Goal: Information Seeking & Learning: Check status

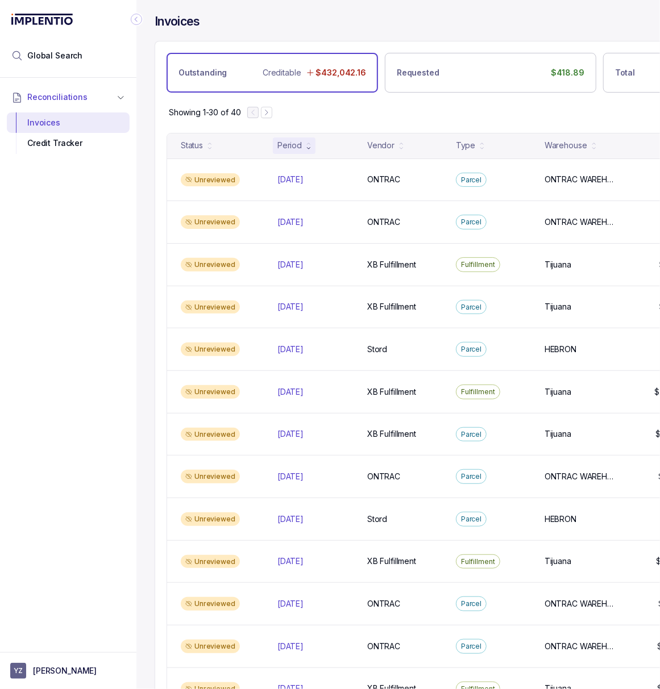
click at [133, 19] on icon "Collapse Icon" at bounding box center [136, 19] width 11 height 11
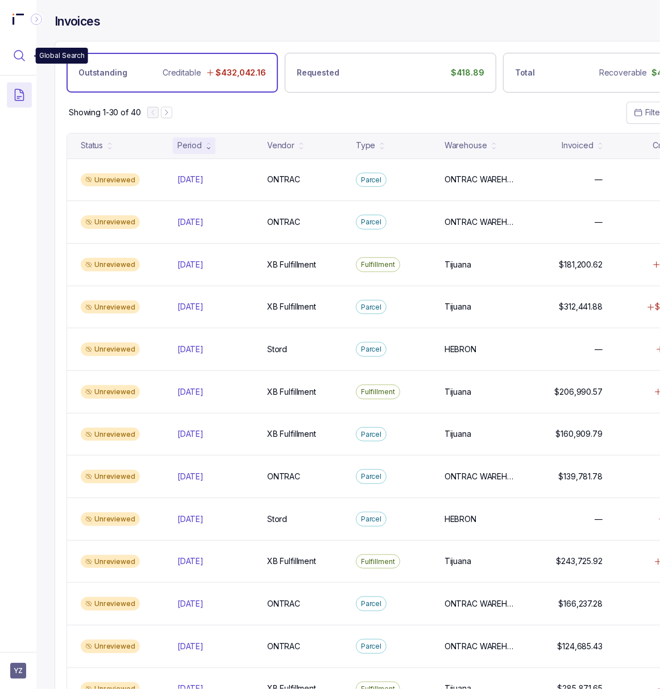
click at [18, 53] on icon "Menu Icon Button MagnifyingGlassIcon" at bounding box center [20, 56] width 14 height 14
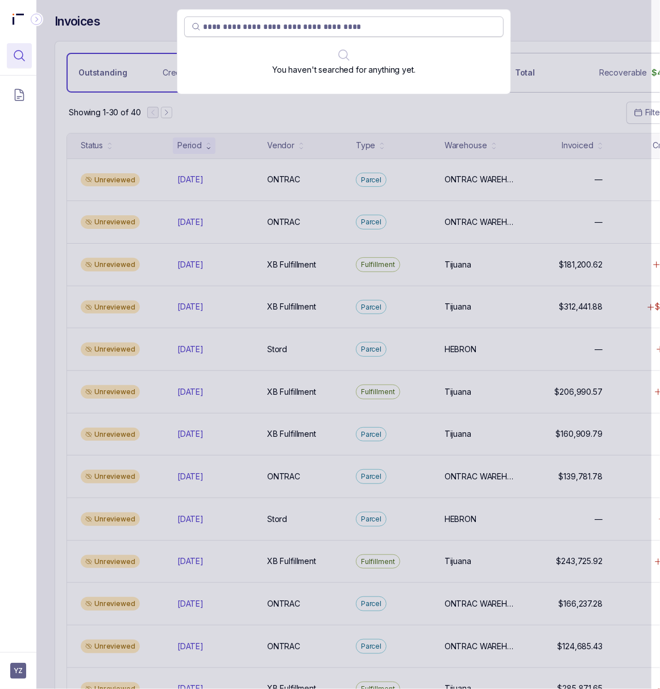
click at [283, 25] on input "search" at bounding box center [349, 26] width 293 height 11
type input "*******"
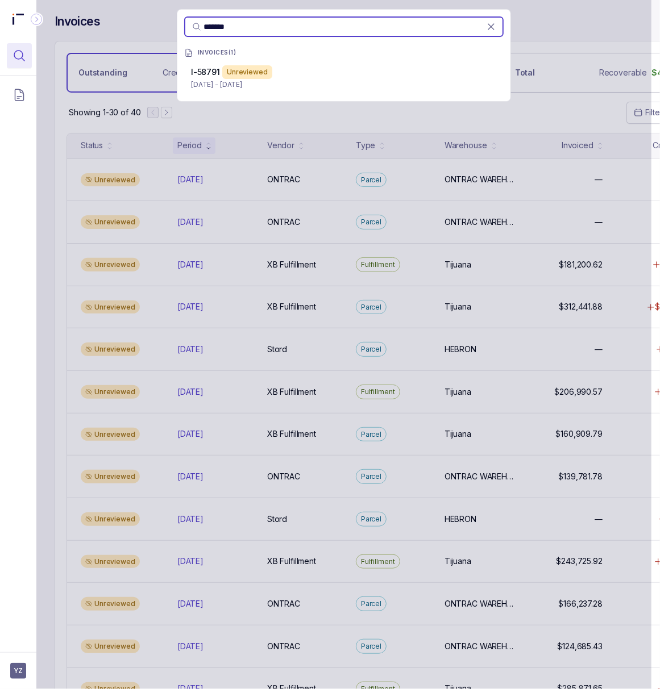
click at [263, 79] on p "[DATE] - [DATE]" at bounding box center [344, 84] width 306 height 11
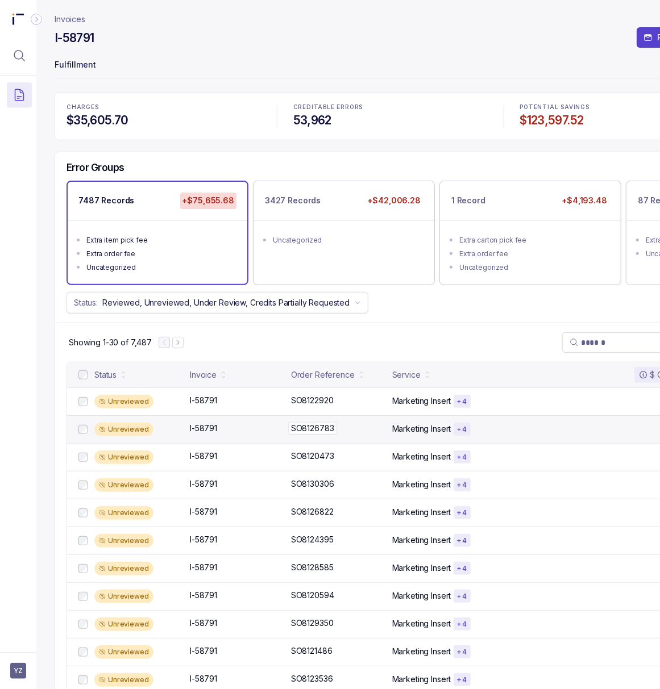
click at [307, 432] on p "SO8126783" at bounding box center [312, 428] width 49 height 13
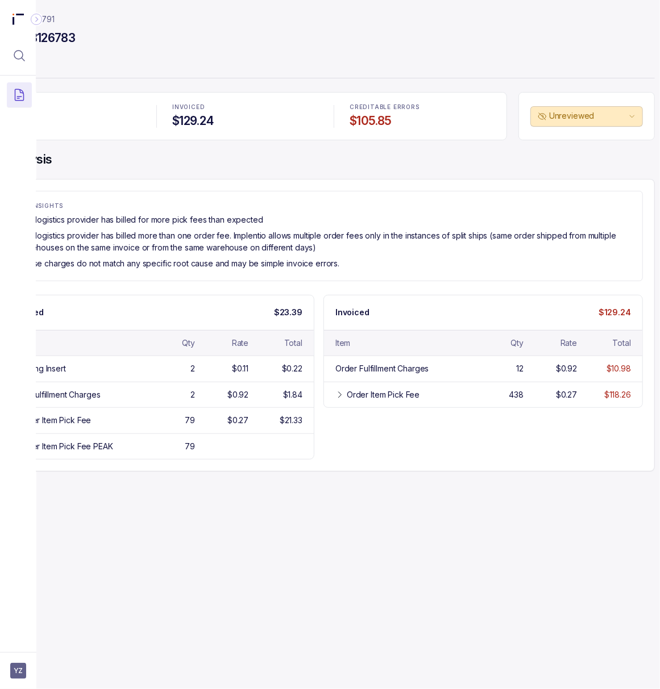
scroll to position [0, 76]
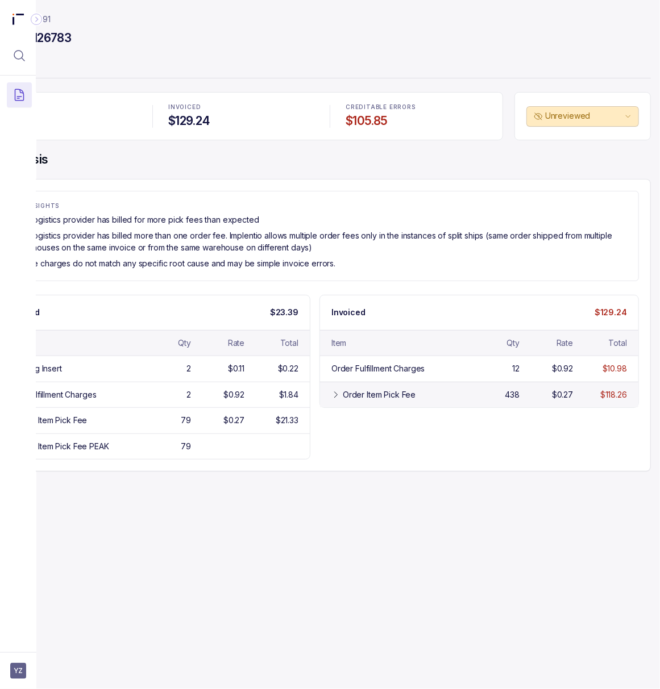
click at [328, 399] on div "Order Item Pick Fee 438 $0.27 $118.26" at bounding box center [479, 395] width 318 height 26
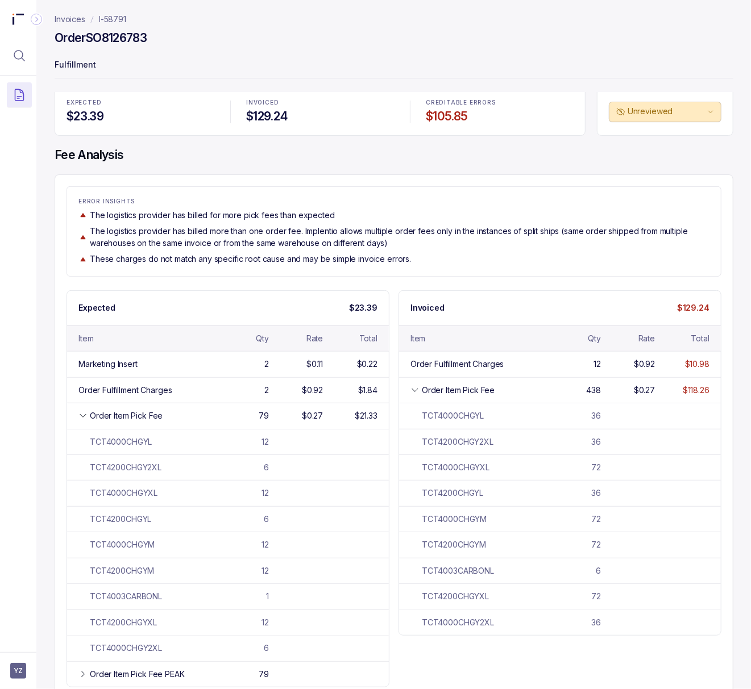
scroll to position [0, 0]
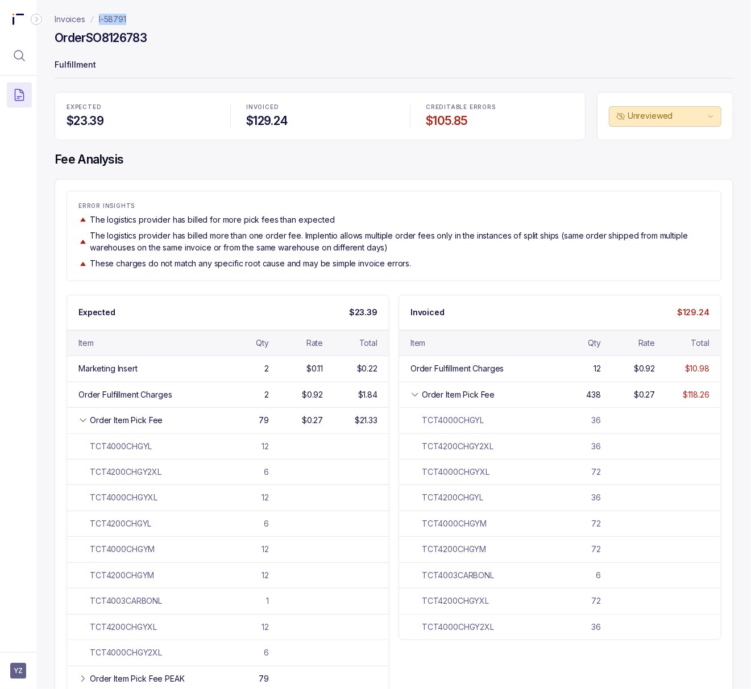
drag, startPoint x: 132, startPoint y: 16, endPoint x: 98, endPoint y: 17, distance: 34.1
click at [98, 17] on nav "Invoices I-58791" at bounding box center [394, 19] width 679 height 11
copy p "I-58791"
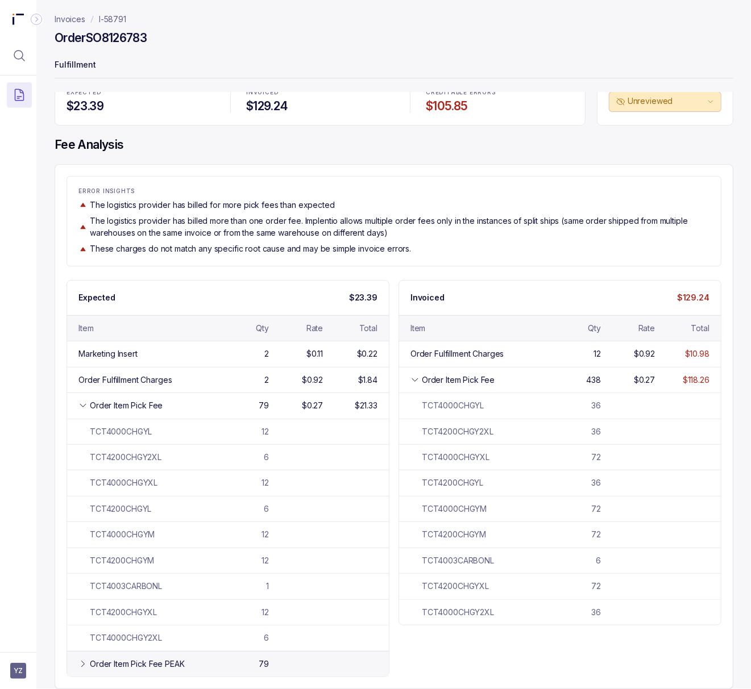
click at [98, 659] on div "Order Item Pick Fee PEAK" at bounding box center [137, 664] width 95 height 11
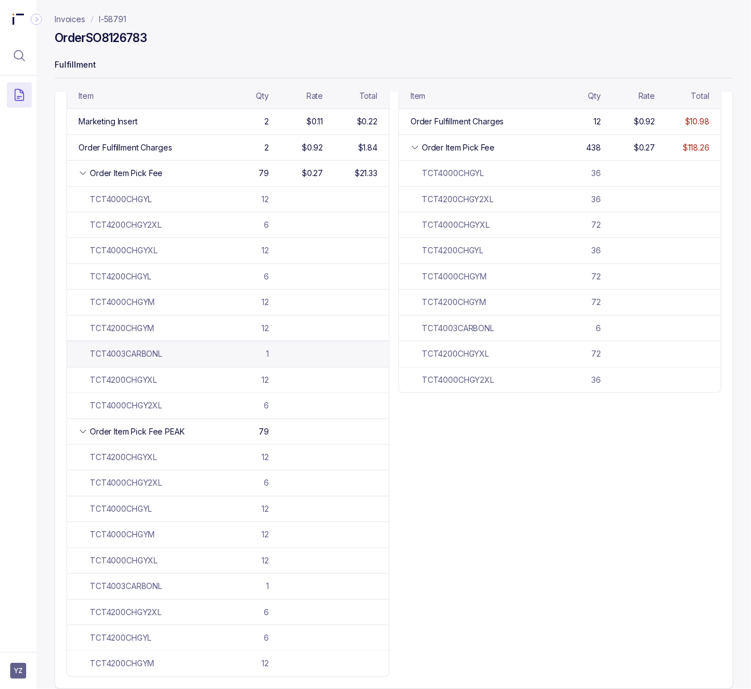
scroll to position [253, 0]
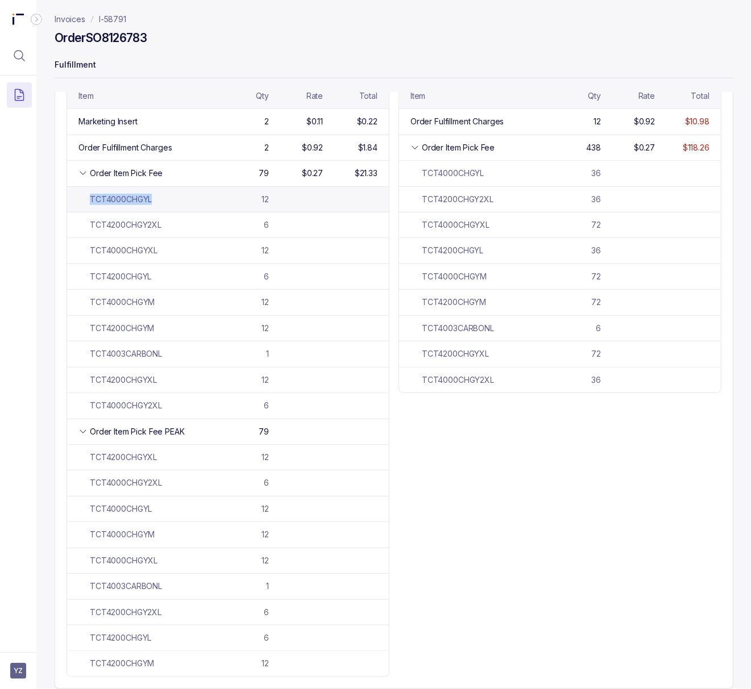
drag, startPoint x: 152, startPoint y: 198, endPoint x: 90, endPoint y: 203, distance: 62.7
click at [90, 203] on div "TCT4000CHGYL 12" at bounding box center [228, 199] width 322 height 26
copy div "TCT4000CHGYL"
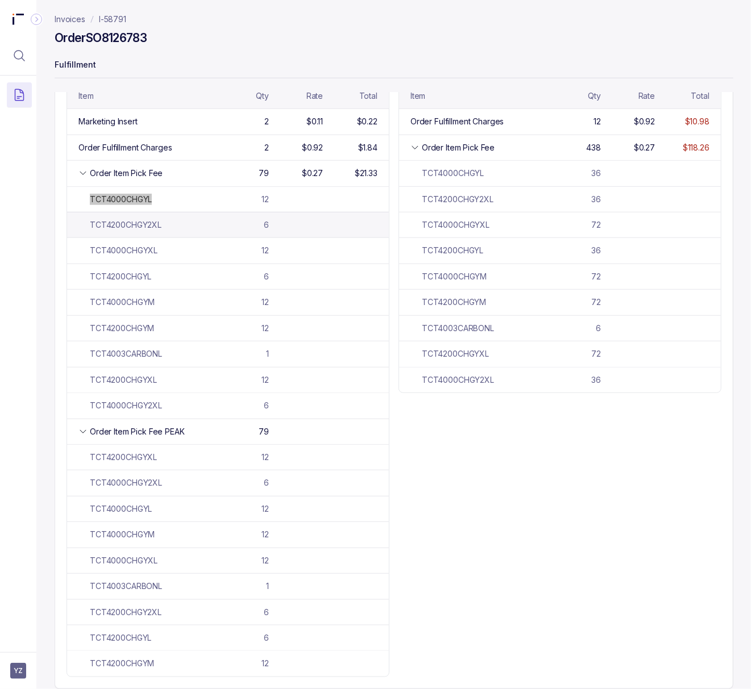
scroll to position [0, 0]
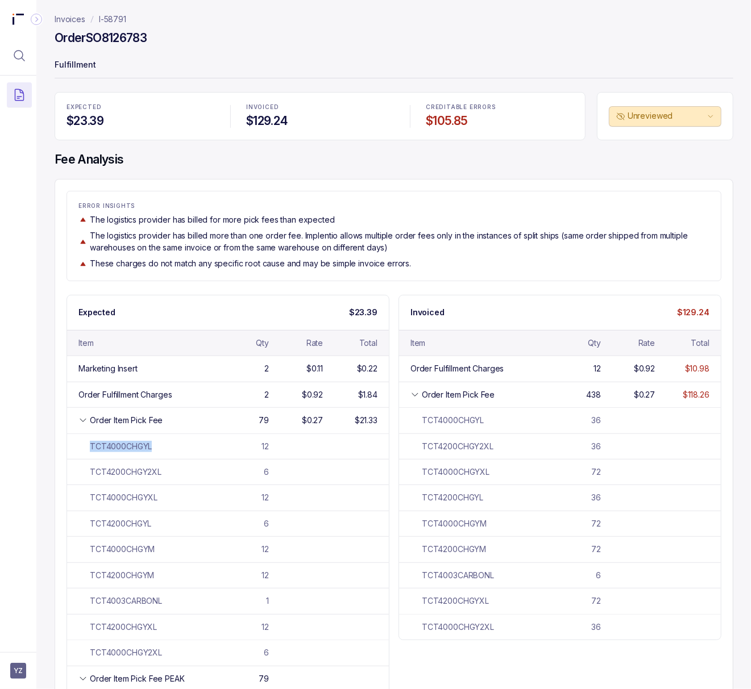
click at [115, 20] on p "I-58791" at bounding box center [112, 19] width 27 height 11
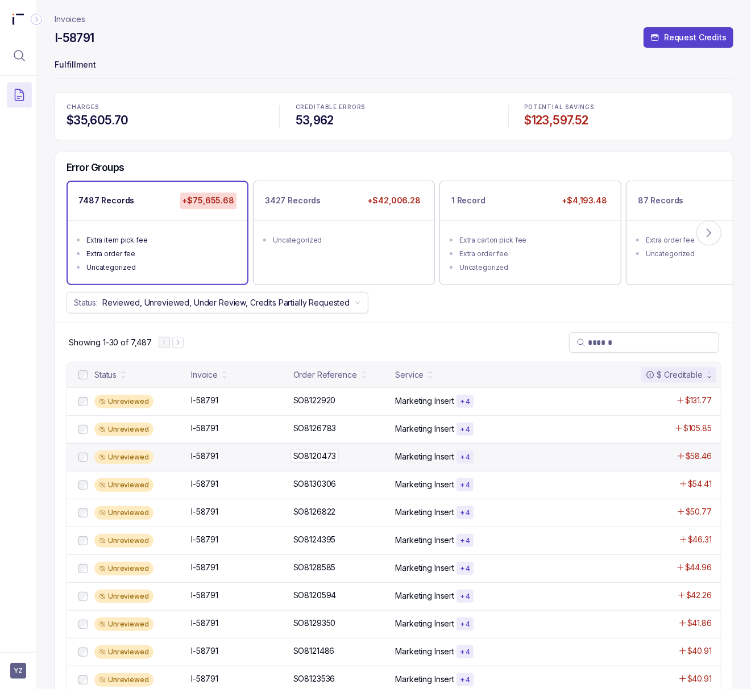
click at [312, 460] on p "SO8120473" at bounding box center [314, 456] width 49 height 13
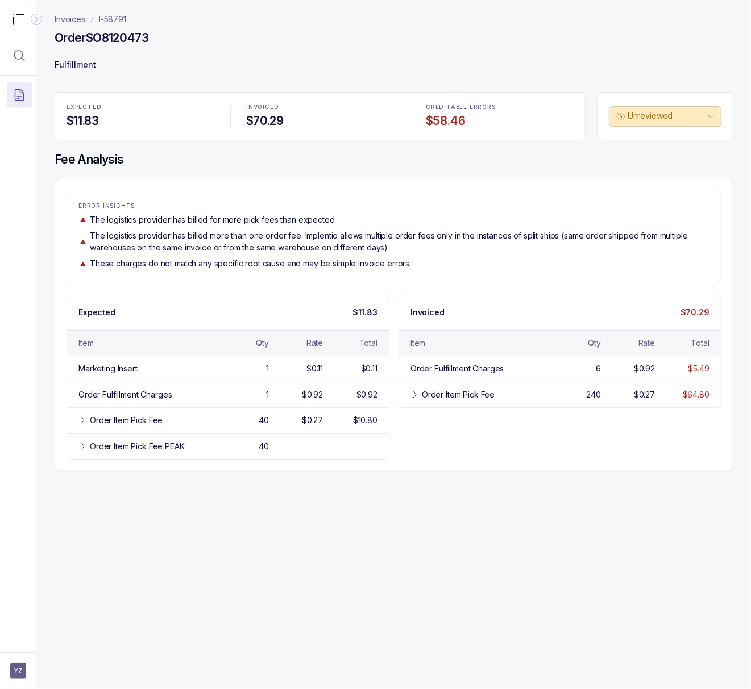
click at [136, 35] on h4 "Order SO8120473" at bounding box center [102, 38] width 94 height 16
copy h4 "SO8120473"
click at [103, 20] on p "I-58791" at bounding box center [112, 19] width 27 height 11
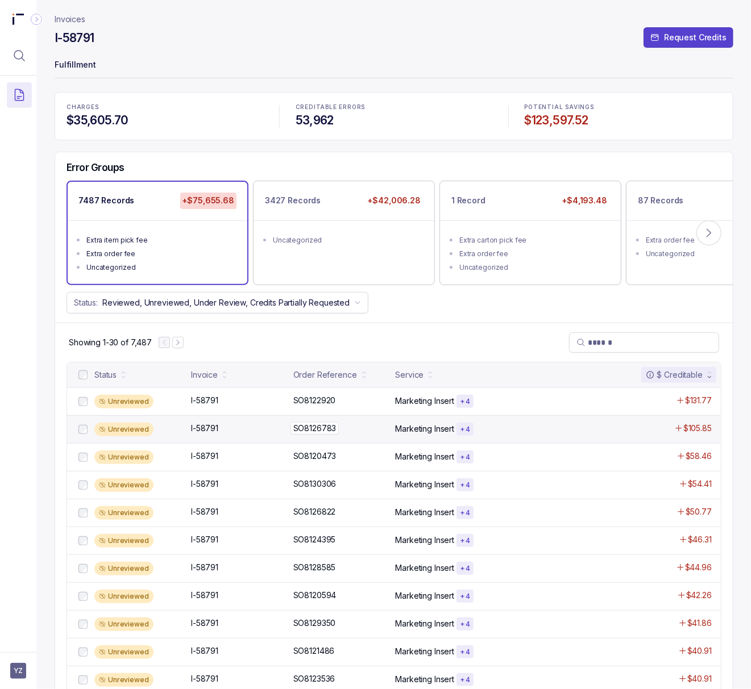
click at [326, 428] on p "SO8126783" at bounding box center [314, 428] width 49 height 13
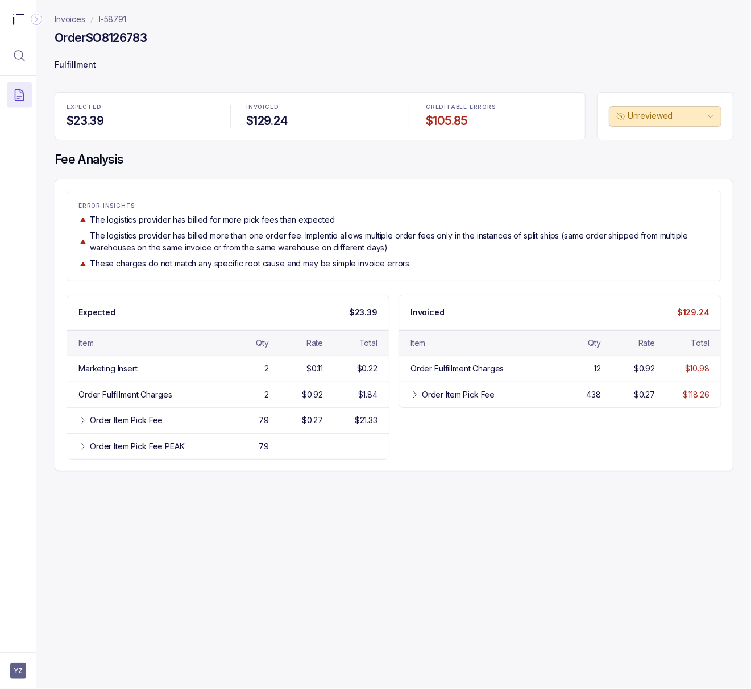
click at [113, 20] on p "I-58791" at bounding box center [112, 19] width 27 height 11
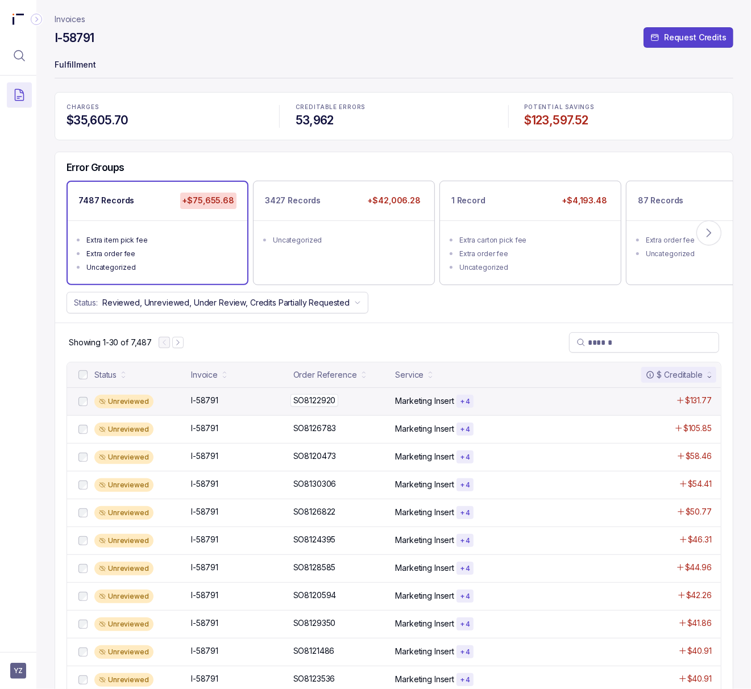
click at [314, 402] on p "SO8122920" at bounding box center [314, 400] width 48 height 13
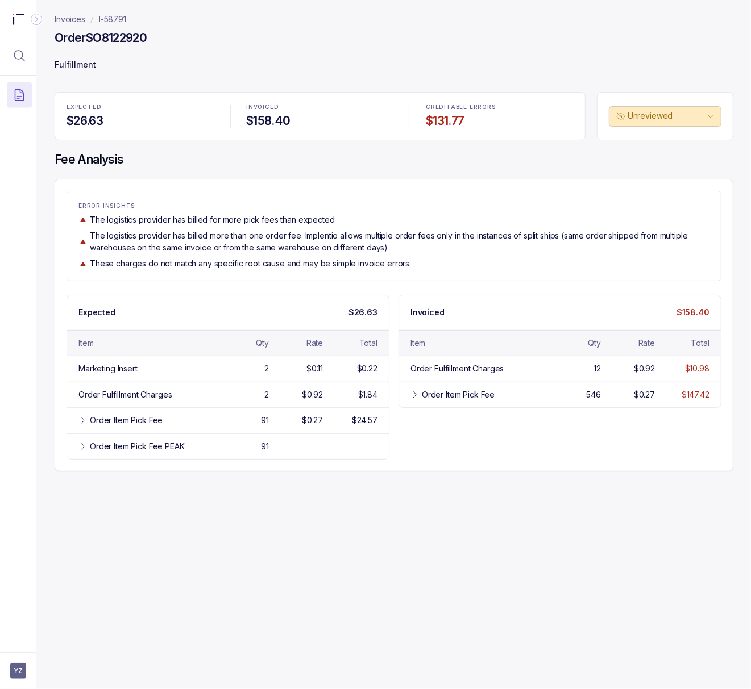
click at [115, 17] on p "I-58791" at bounding box center [112, 19] width 27 height 11
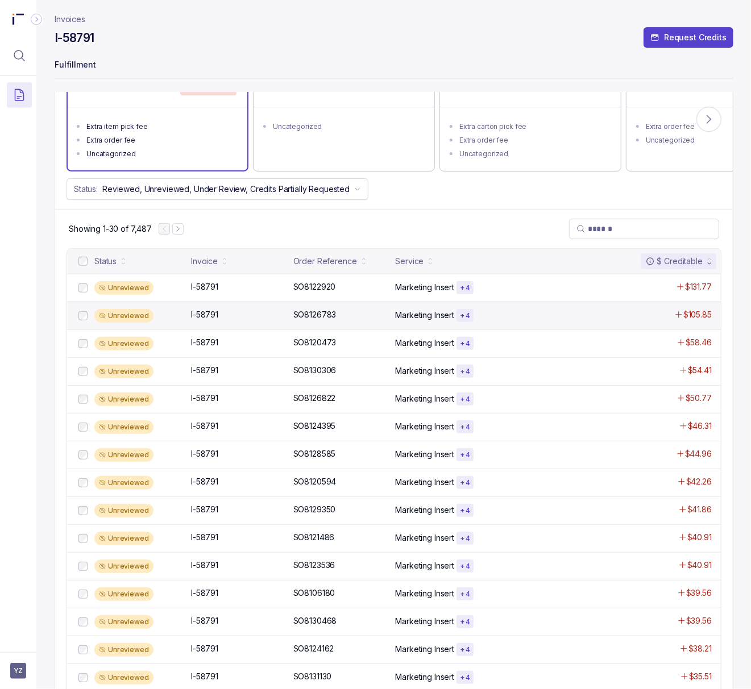
scroll to position [151, 0]
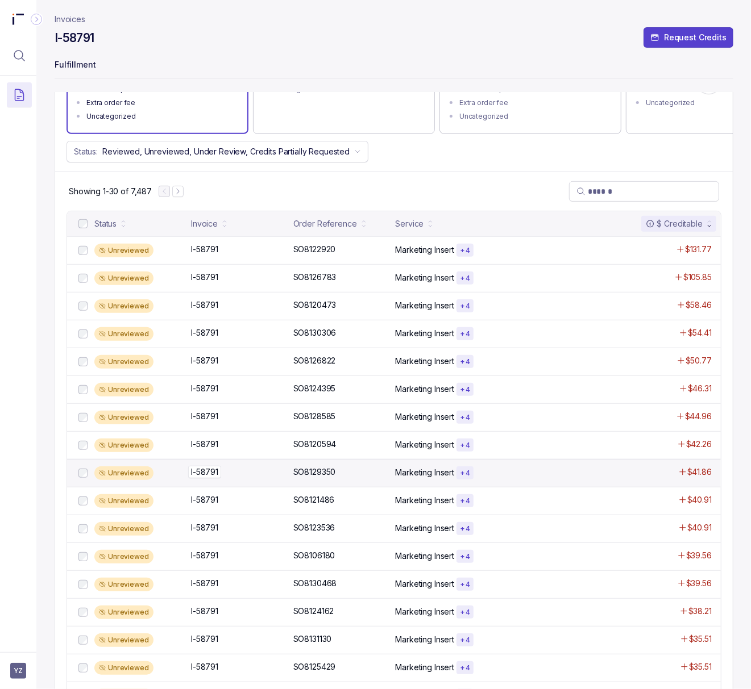
click at [203, 474] on p "I-58791" at bounding box center [204, 472] width 33 height 13
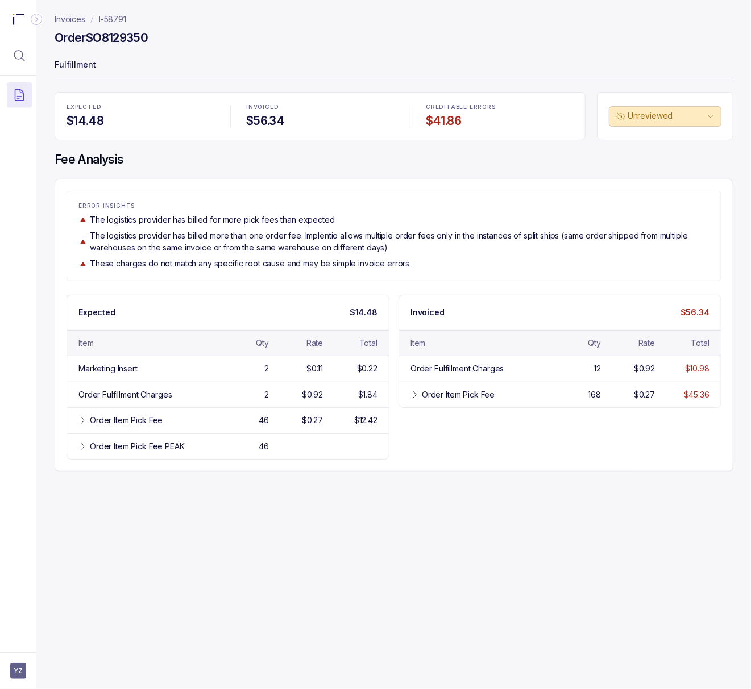
click at [111, 23] on p "I-58791" at bounding box center [112, 19] width 27 height 11
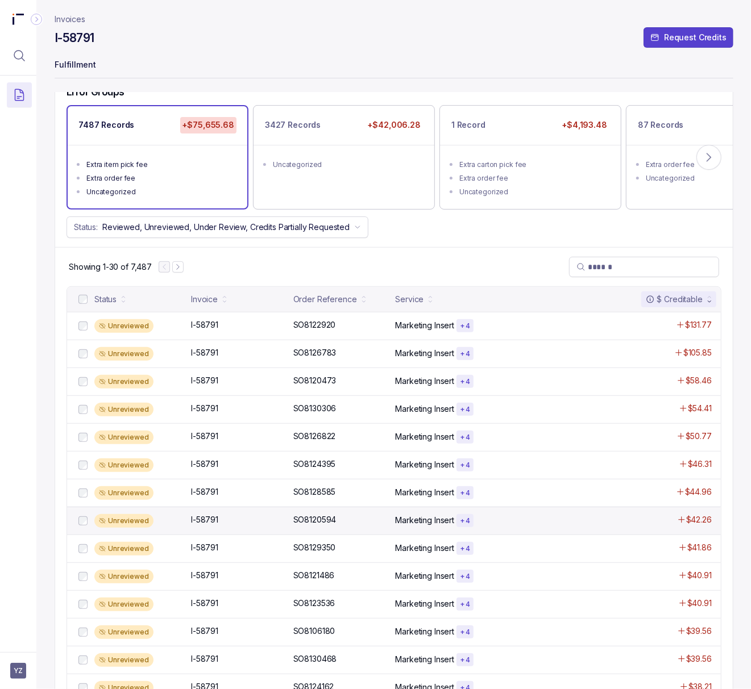
scroll to position [151, 0]
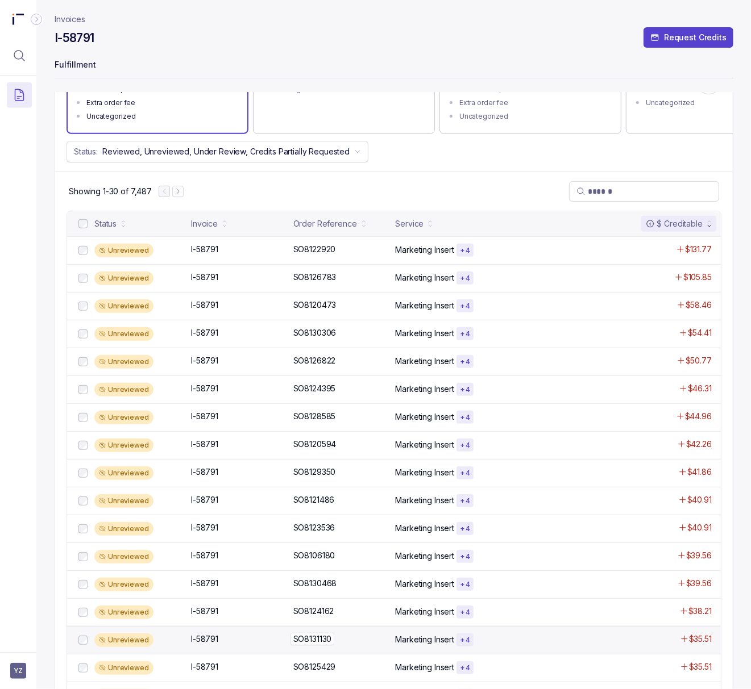
click at [323, 646] on p "SO8131130" at bounding box center [312, 639] width 44 height 13
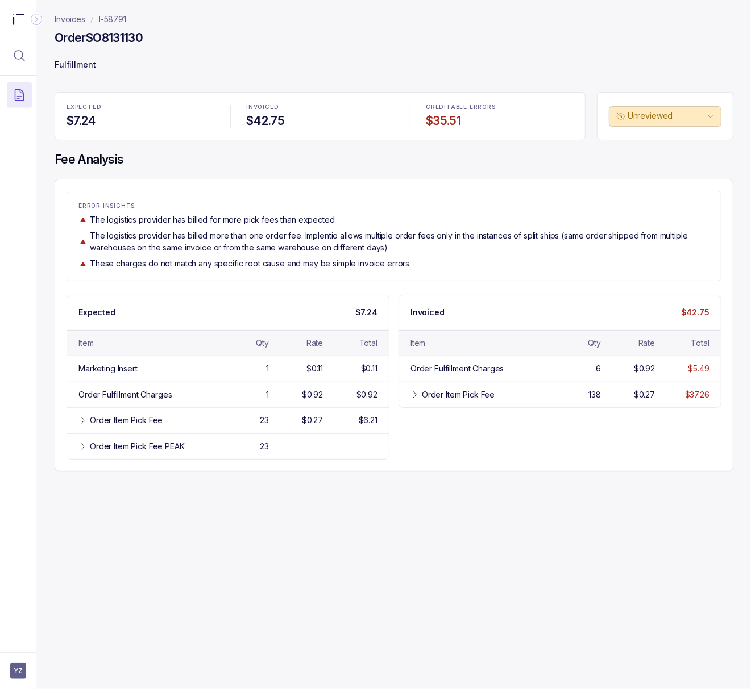
click at [110, 19] on p "I-58791" at bounding box center [112, 19] width 27 height 11
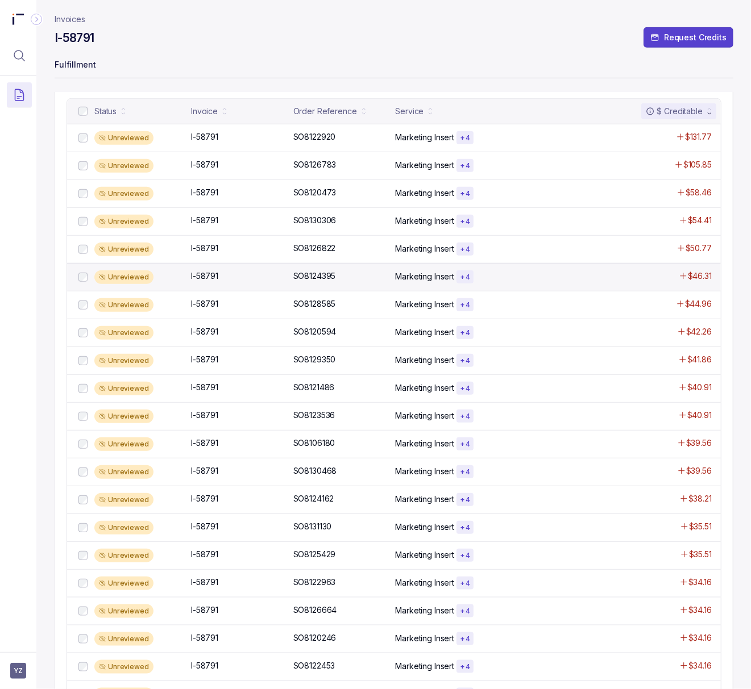
scroll to position [303, 0]
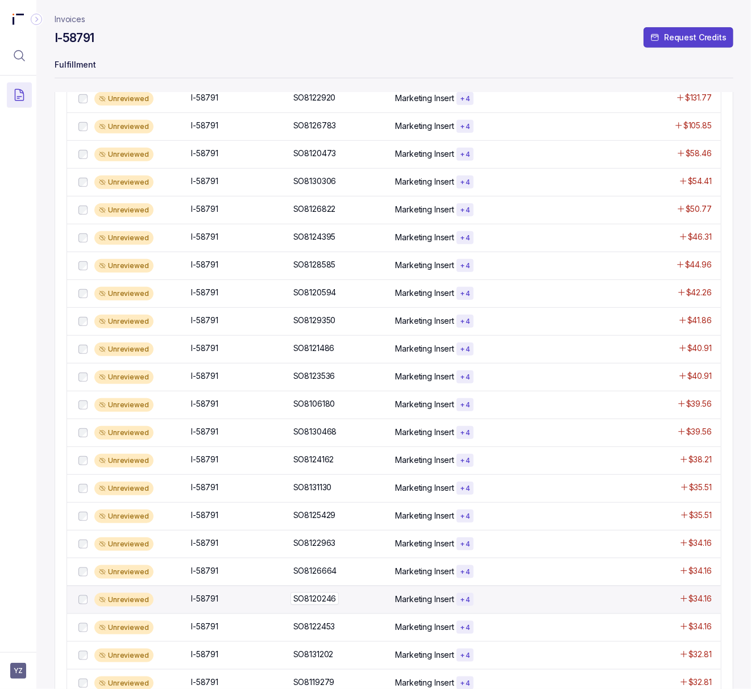
click at [316, 601] on p "SO8120246" at bounding box center [314, 599] width 49 height 13
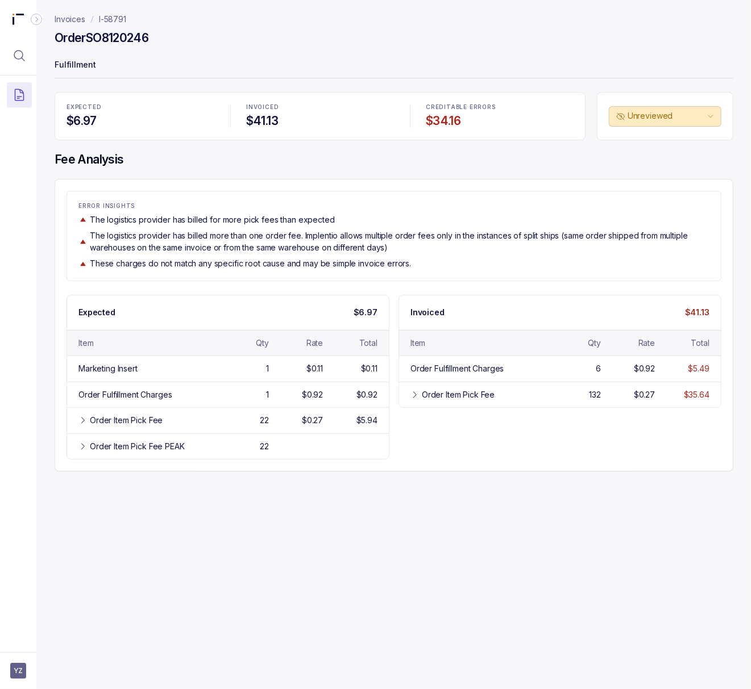
click at [109, 17] on p "I-58791" at bounding box center [112, 19] width 27 height 11
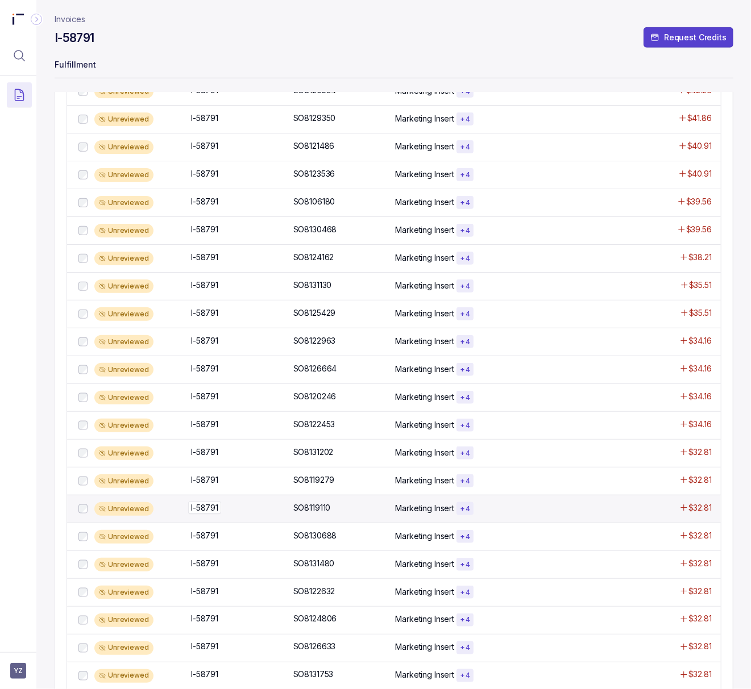
scroll to position [554, 0]
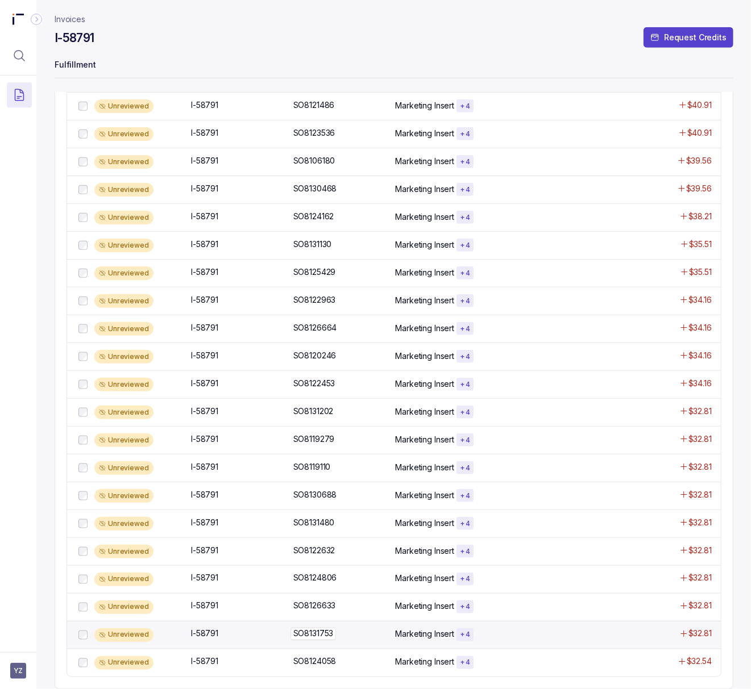
click at [322, 633] on p "SO8131753" at bounding box center [313, 634] width 46 height 13
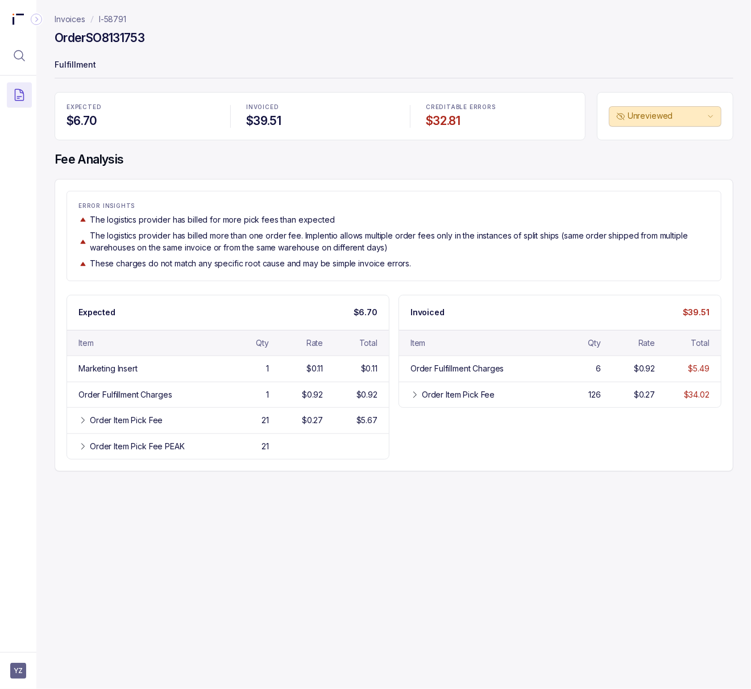
click at [273, 583] on div "Invoices I-58791 Order SO8131753 Fulfillment EXPECTED $6.70 INVOICED $39.51 CRE…" at bounding box center [389, 344] width 706 height 689
click at [108, 16] on p "I-58791" at bounding box center [112, 19] width 27 height 11
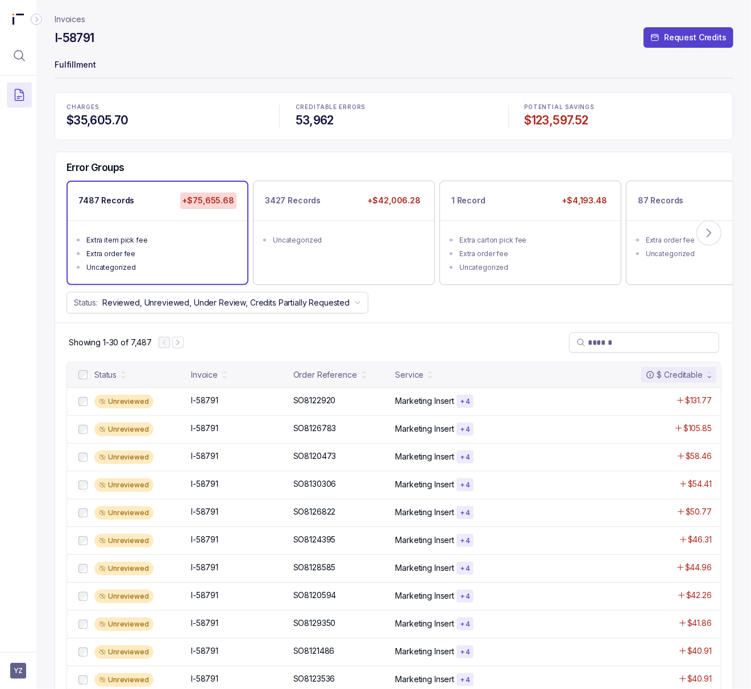
drag, startPoint x: 460, startPoint y: 69, endPoint x: 438, endPoint y: 64, distance: 22.6
click at [460, 69] on p "Fulfillment" at bounding box center [394, 66] width 679 height 23
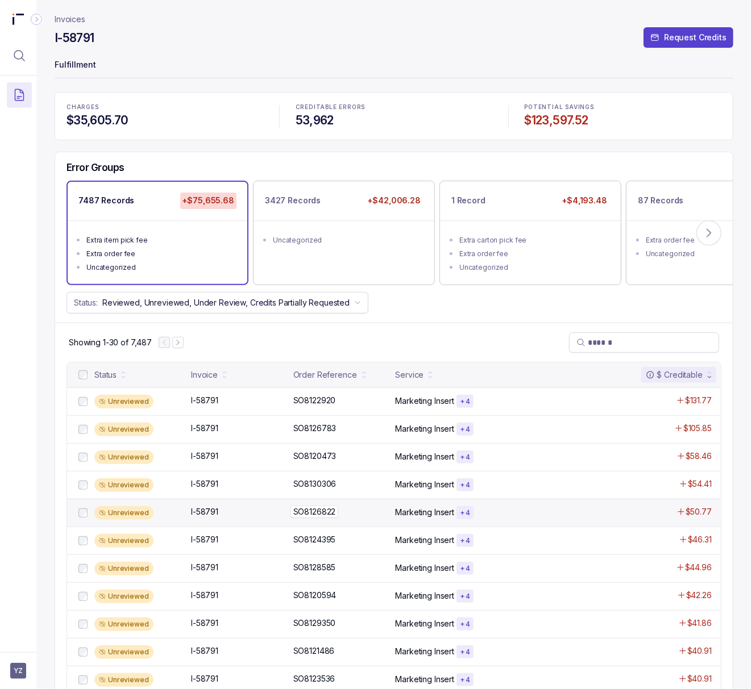
click at [323, 514] on p "SO8126822" at bounding box center [314, 512] width 48 height 13
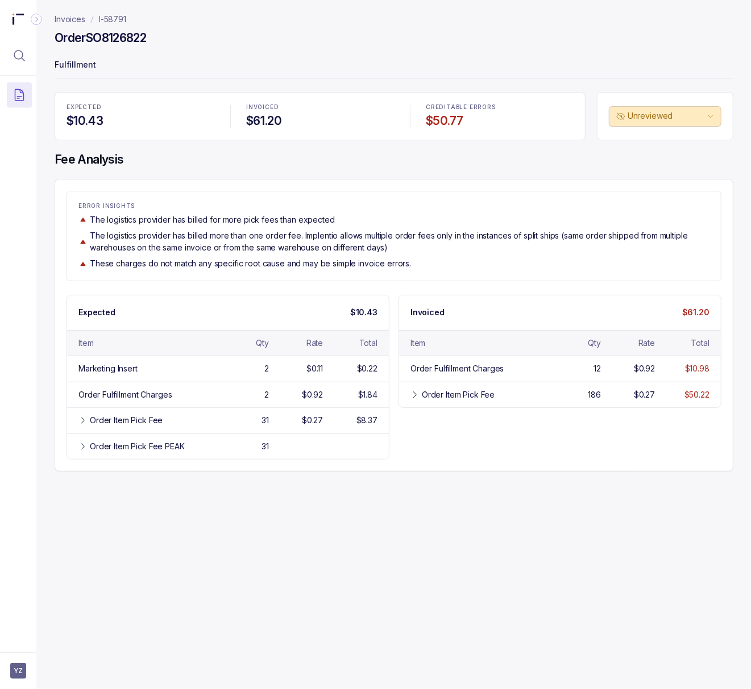
click at [109, 35] on h4 "Order SO8126822" at bounding box center [100, 38] width 91 height 16
copy h4 "SO8126822"
drag, startPoint x: 135, startPoint y: 16, endPoint x: 98, endPoint y: 19, distance: 37.6
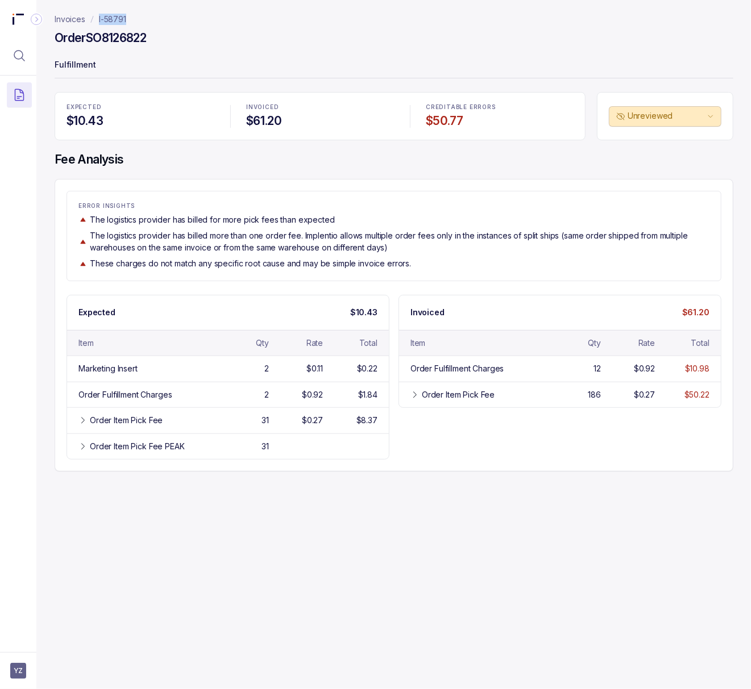
click at [98, 19] on nav "Invoices I-58791" at bounding box center [394, 19] width 679 height 11
copy p "I-58791"
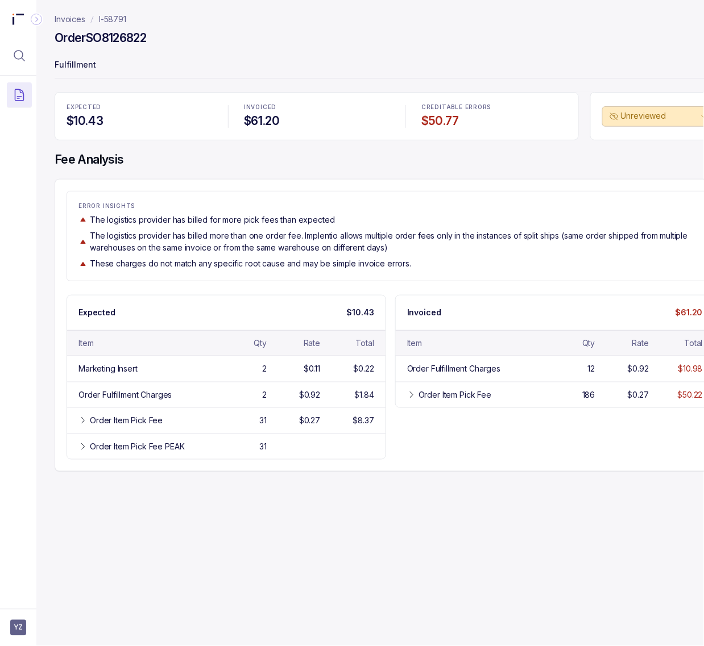
click at [119, 36] on h4 "Order SO8126822" at bounding box center [100, 38] width 91 height 16
copy h4 "SO8126822"
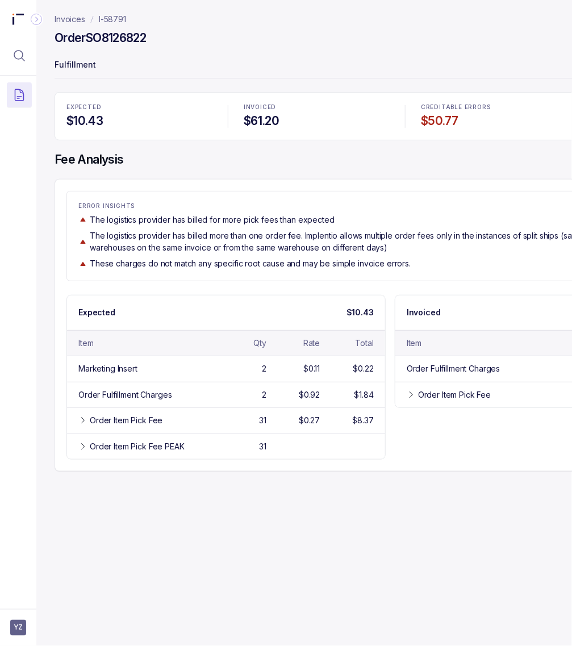
click at [405, 21] on nav "Invoices I-58791" at bounding box center [391, 19] width 672 height 11
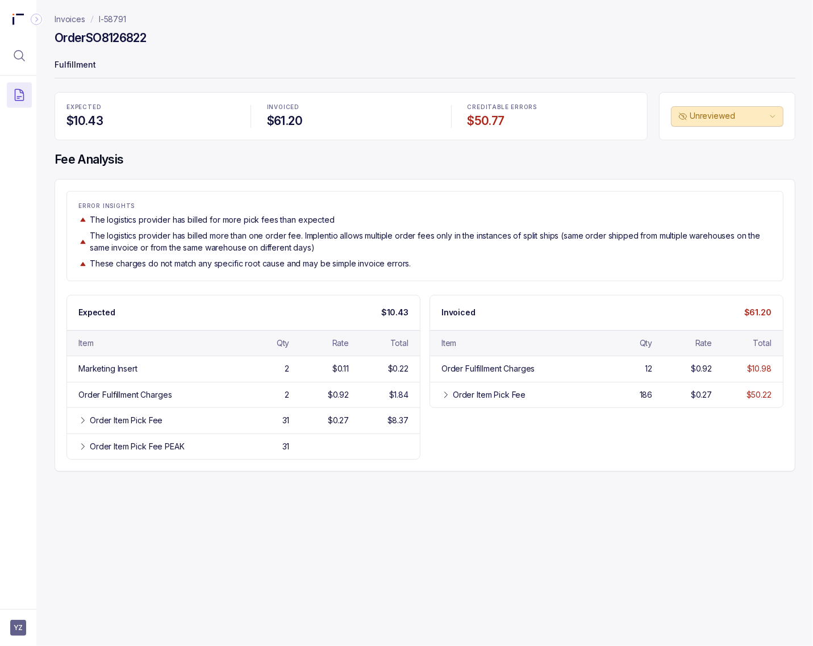
click at [114, 21] on p "I-58791" at bounding box center [112, 19] width 27 height 11
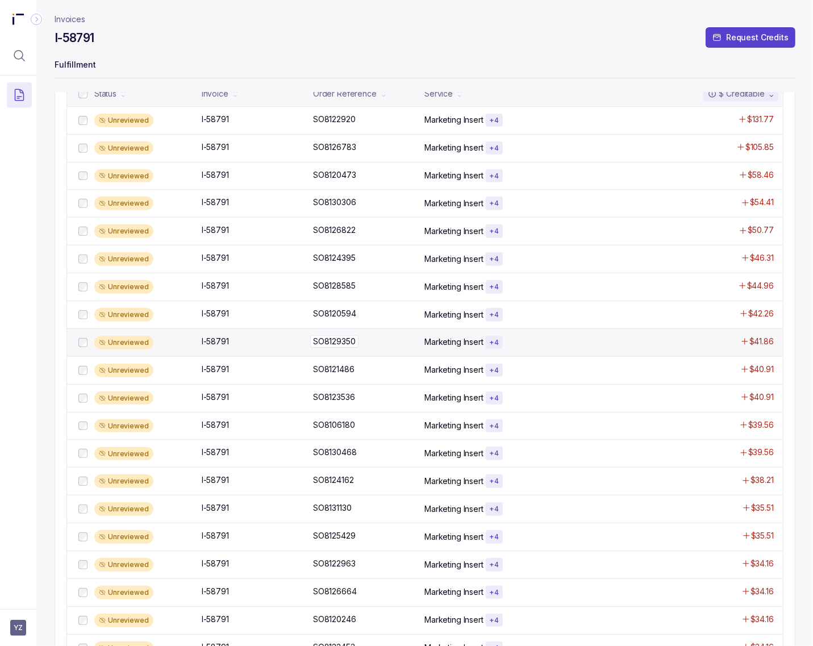
scroll to position [284, 0]
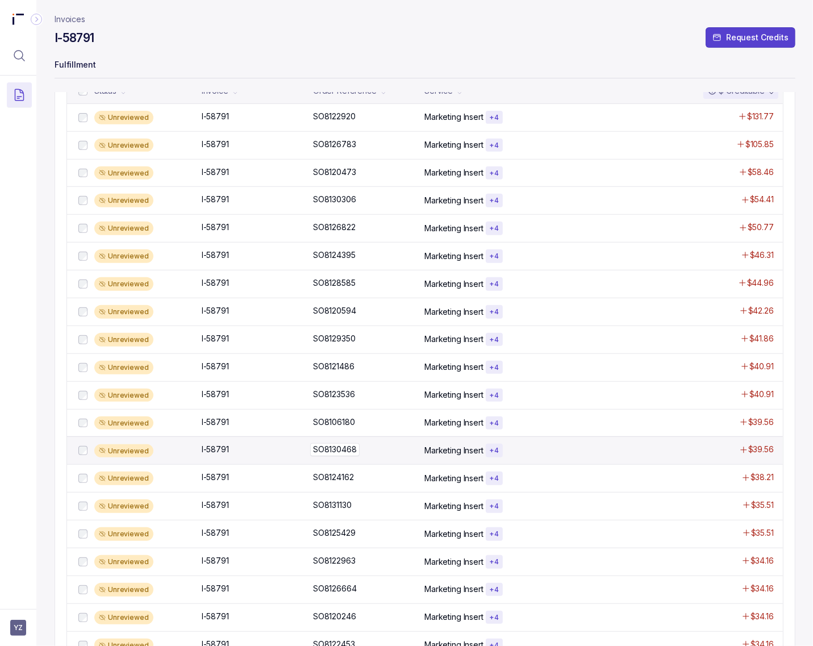
click at [325, 453] on p "SO8130468" at bounding box center [334, 449] width 49 height 13
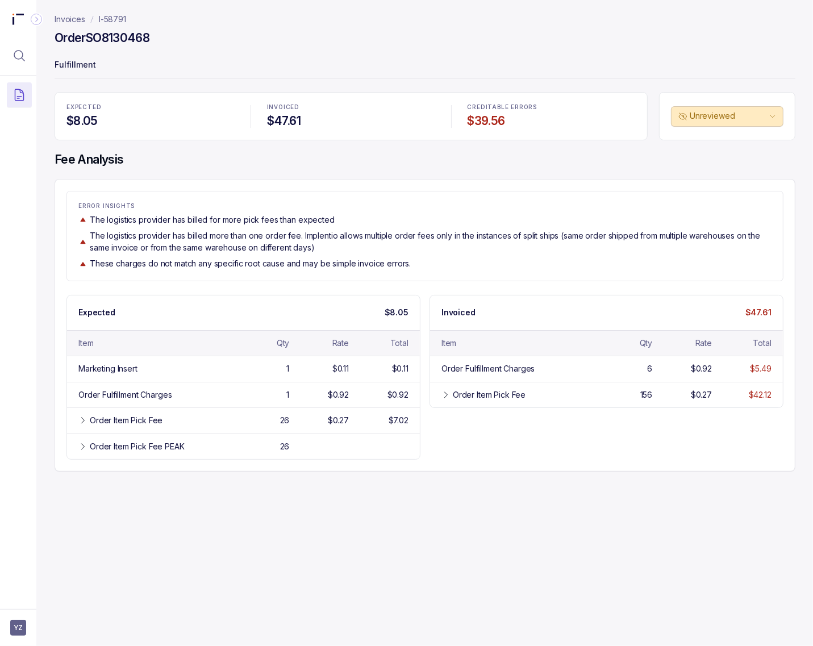
click at [114, 15] on p "I-58791" at bounding box center [112, 19] width 27 height 11
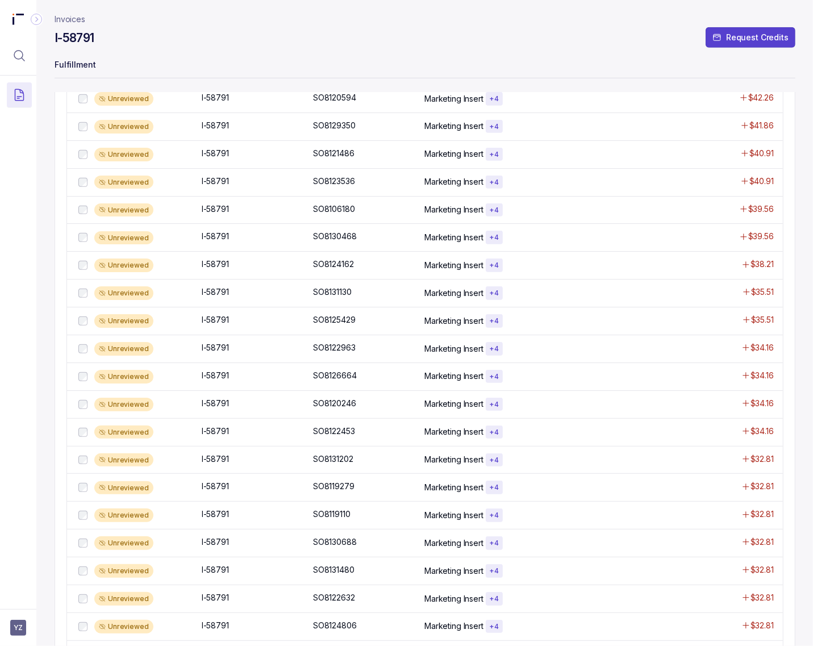
scroll to position [594, 0]
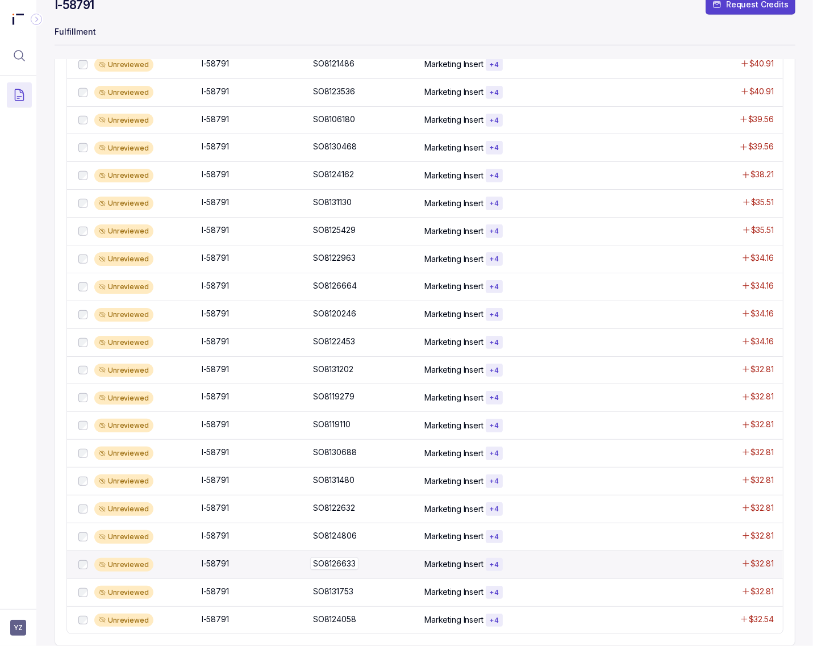
click at [351, 564] on p "SO8126633" at bounding box center [334, 564] width 48 height 13
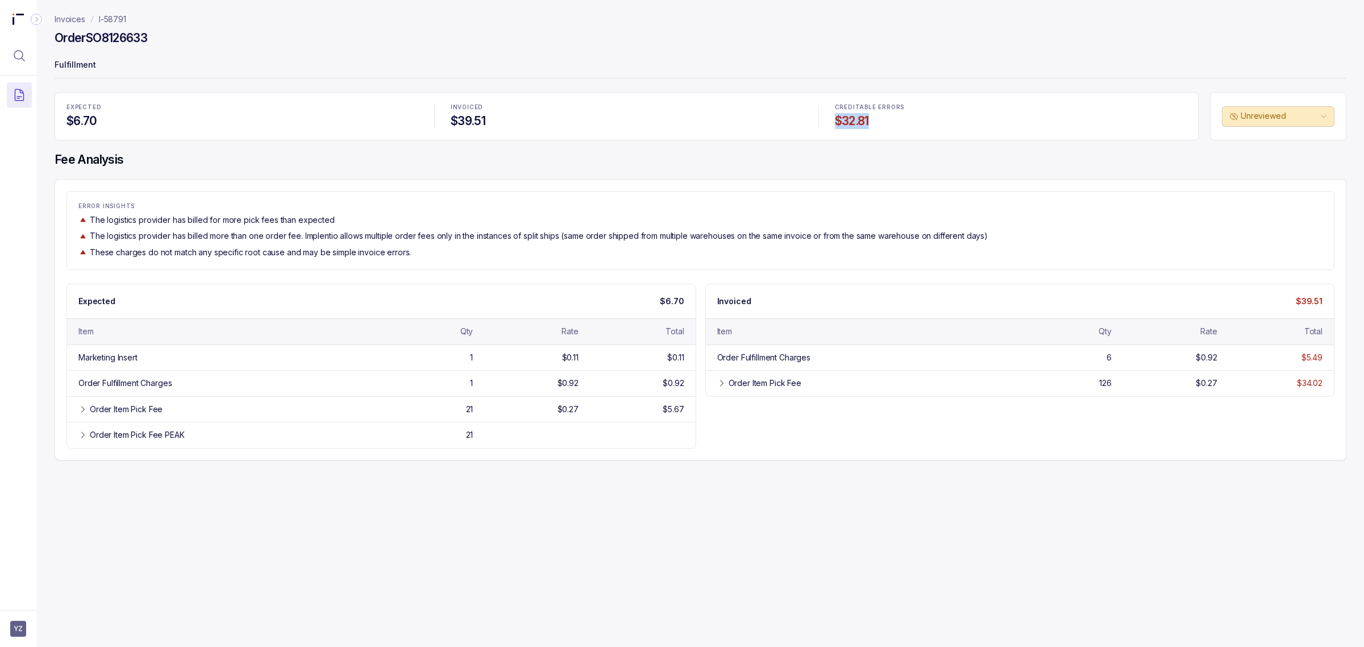
drag, startPoint x: 829, startPoint y: 122, endPoint x: 878, endPoint y: 120, distance: 49.5
click at [659, 120] on div "CREDITABLE ERRORS $32.81" at bounding box center [1010, 116] width 365 height 38
